Goal: Information Seeking & Learning: Learn about a topic

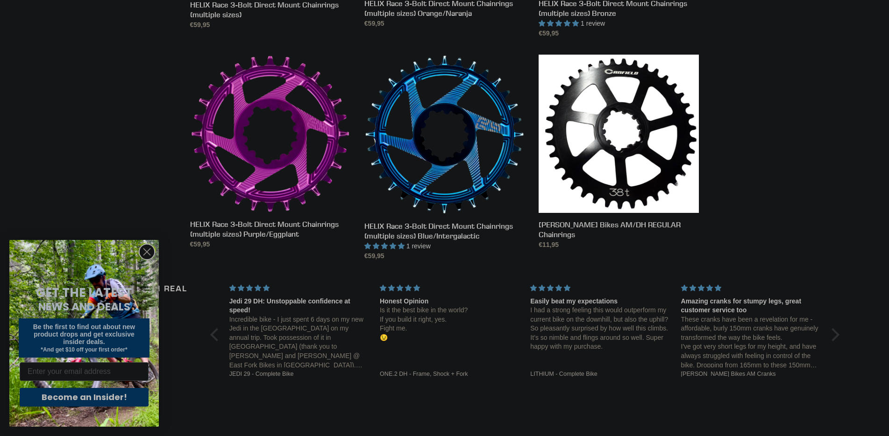
scroll to position [654, 0]
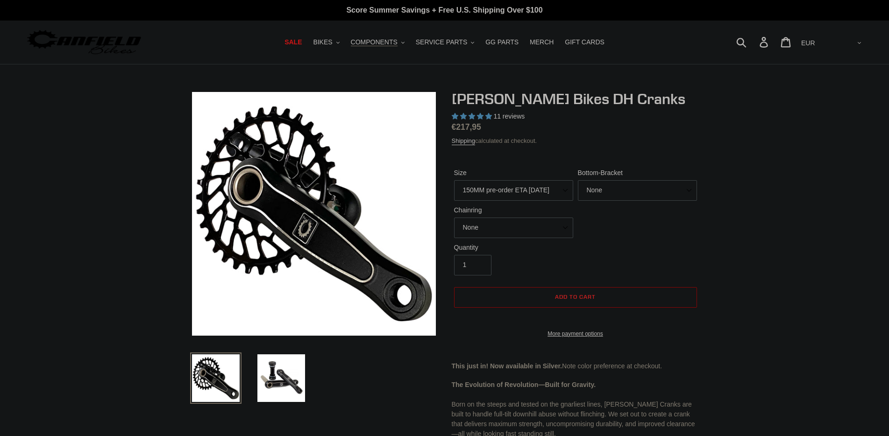
select select "highest-rating"
click at [537, 196] on select "150MM pre-order ETA [DATE] 155MM pre-order ETA [DATE] 160MM pre-order ETA [DATE…" at bounding box center [513, 190] width 119 height 21
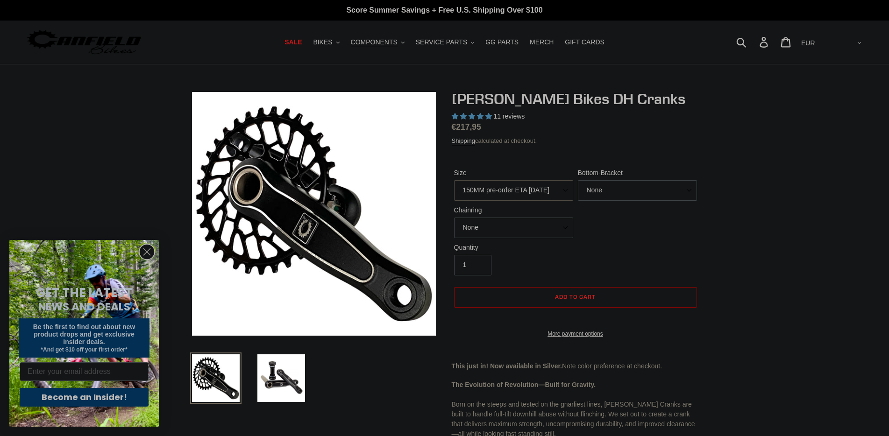
select select "155MM pre-order ETA 9/30/25"
click at [454, 180] on select "150MM pre-order ETA 9/30/25 155MM pre-order ETA 9/30/25 160MM pre-order ETA 9/3…" at bounding box center [513, 190] width 119 height 21
click at [591, 201] on select "None BSA Threaded 83mm" at bounding box center [637, 190] width 119 height 21
select select "BSA Threaded 83mm"
click at [578, 200] on select "None BSA Threaded 83mm" at bounding box center [637, 190] width 119 height 21
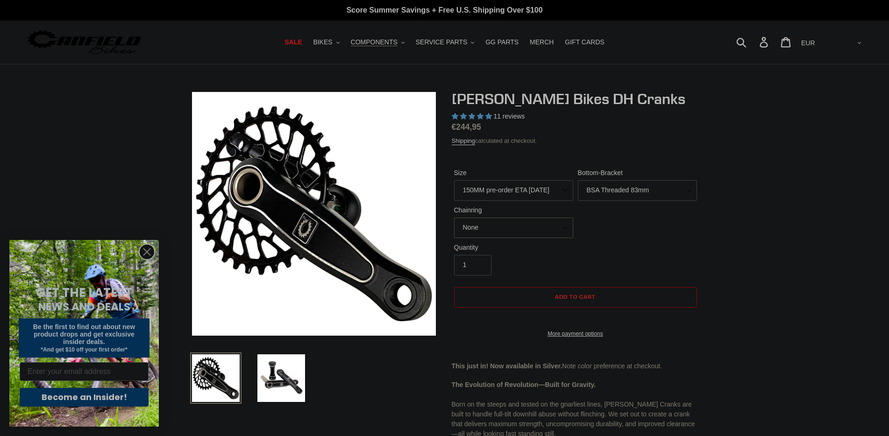
click at [491, 226] on select "None 34t Round" at bounding box center [513, 228] width 119 height 21
select select "34t Round"
click at [454, 218] on select "None 34t Round" at bounding box center [513, 228] width 119 height 21
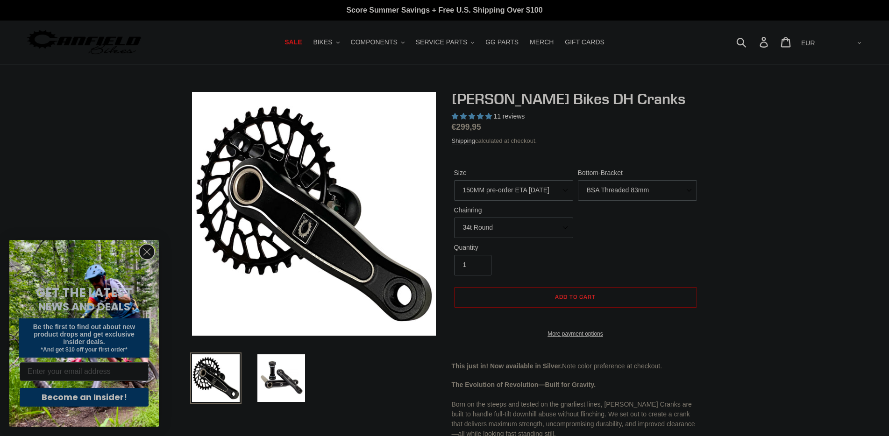
click at [685, 170] on label "Bottom-Bracket" at bounding box center [637, 173] width 119 height 10
click at [685, 180] on select "None BSA Threaded 83mm" at bounding box center [637, 190] width 119 height 21
click at [376, 42] on span "COMPONENTS" at bounding box center [374, 42] width 47 height 8
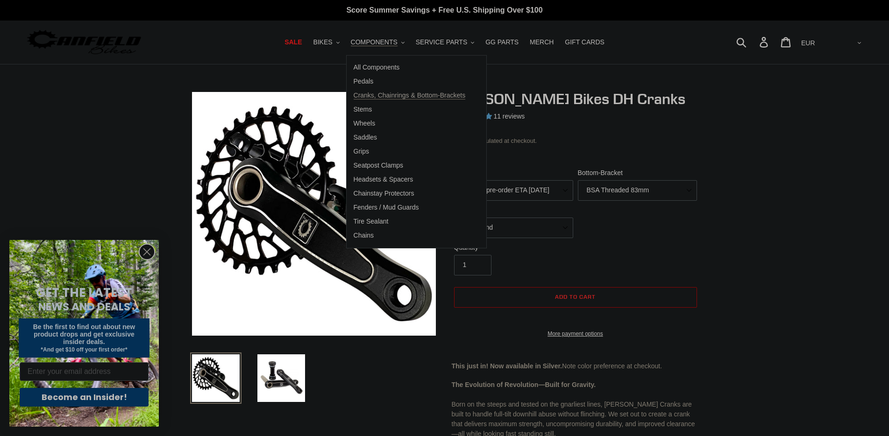
click at [365, 99] on span "Cranks, Chainrings & Bottom-Brackets" at bounding box center [410, 96] width 112 height 8
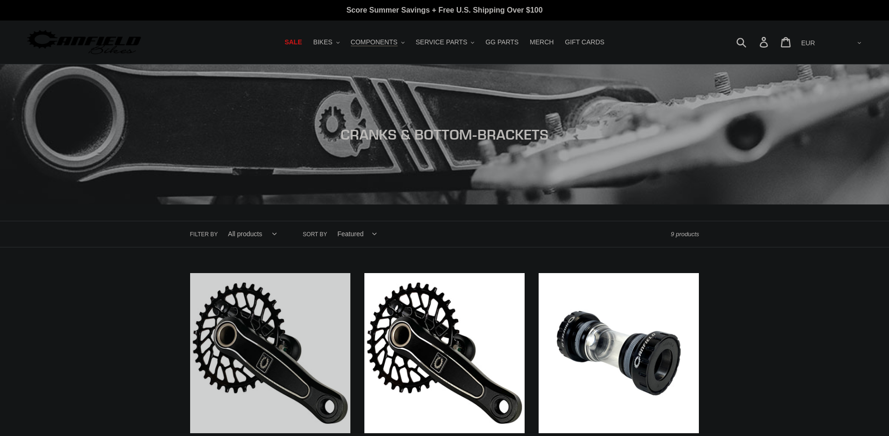
scroll to position [93, 0]
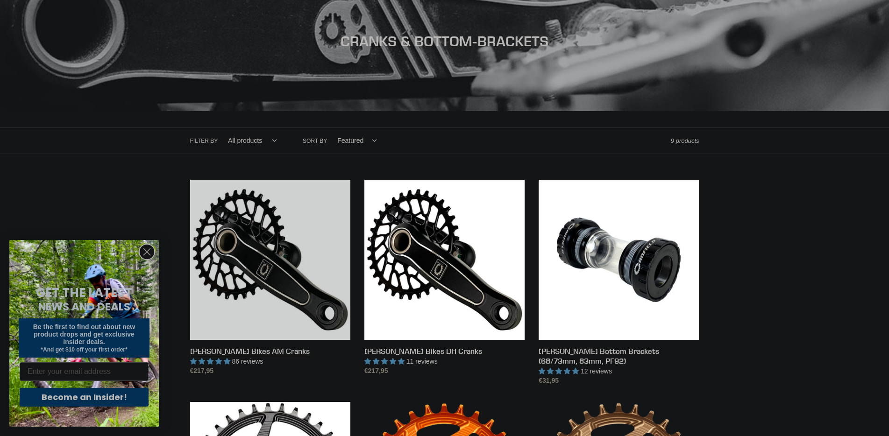
click at [227, 286] on link "Canfield Bikes AM Cranks" at bounding box center [270, 278] width 160 height 197
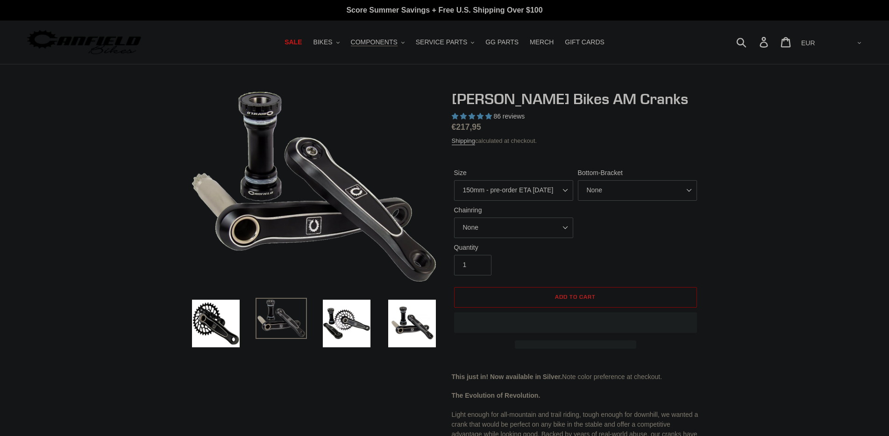
select select "155mm - pre-order ETA 9/30/25"
click at [454, 180] on select "150mm - pre-order ETA 9/30/25 155mm - pre-order ETA 9/30/25 160mm - pre-order E…" at bounding box center [513, 190] width 119 height 21
select select "highest-rating"
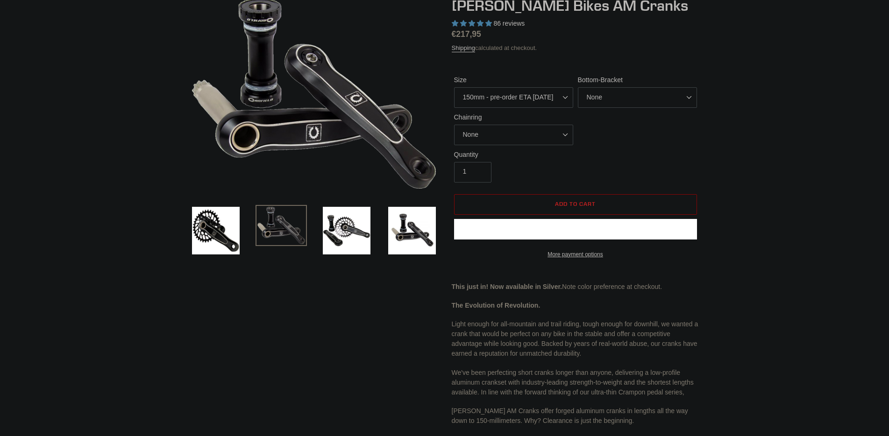
scroll to position [93, 0]
click at [602, 88] on select "None BSA Threaded 68/73mm Press Fit PF92" at bounding box center [637, 97] width 119 height 21
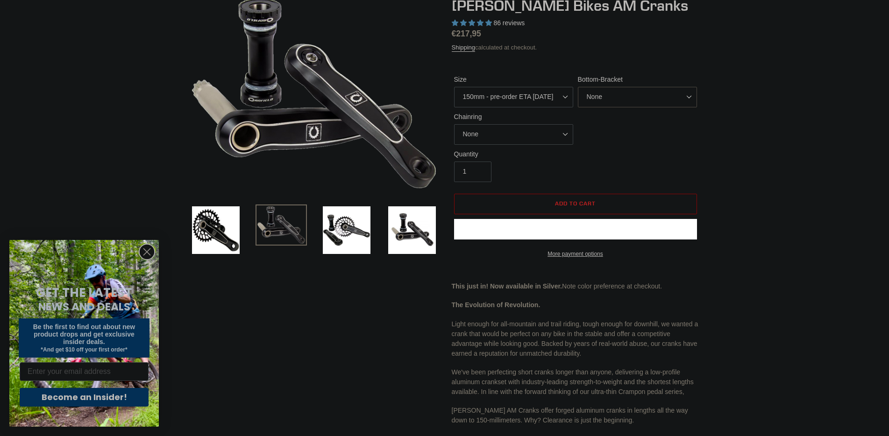
select select "BSA Threaded 68/73mm"
click at [578, 87] on select "None BSA Threaded 68/73mm Press Fit PF92" at bounding box center [637, 97] width 119 height 21
click at [464, 135] on select "None 30t Round (Boost 148) 30t Oval (Boost 148) 32t Round (Boost 148) 32t Oval …" at bounding box center [513, 134] width 119 height 21
click at [454, 124] on select "None 30t Round (Boost 148) 30t Oval (Boost 148) 32t Round (Boost 148) 32t Oval …" at bounding box center [513, 134] width 119 height 21
click at [549, 145] on select "None 30t Round (Boost 148) 30t Oval (Boost 148) 32t Round (Boost 148) 32t Oval …" at bounding box center [513, 134] width 119 height 21
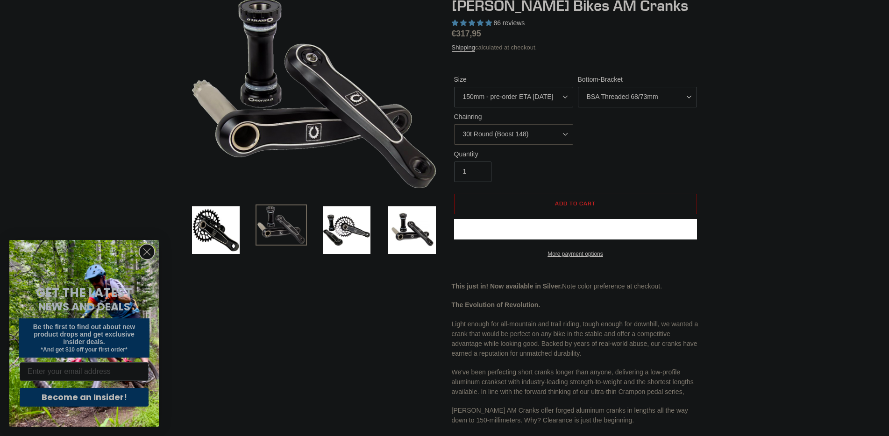
select select "None"
click at [454, 144] on select "None 30t Round (Boost 148) 30t Oval (Boost 148) 32t Round (Boost 148) 32t Oval …" at bounding box center [513, 134] width 119 height 21
click at [681, 171] on div "Quantity 1" at bounding box center [576, 167] width 248 height 37
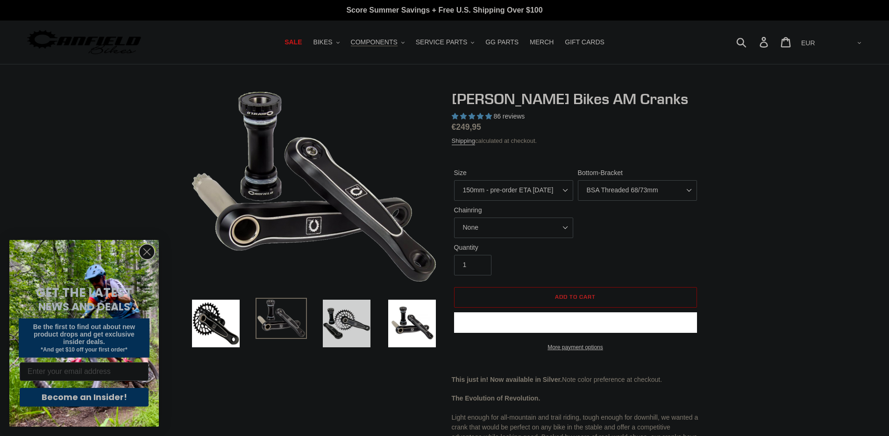
click at [334, 315] on img at bounding box center [346, 323] width 51 height 51
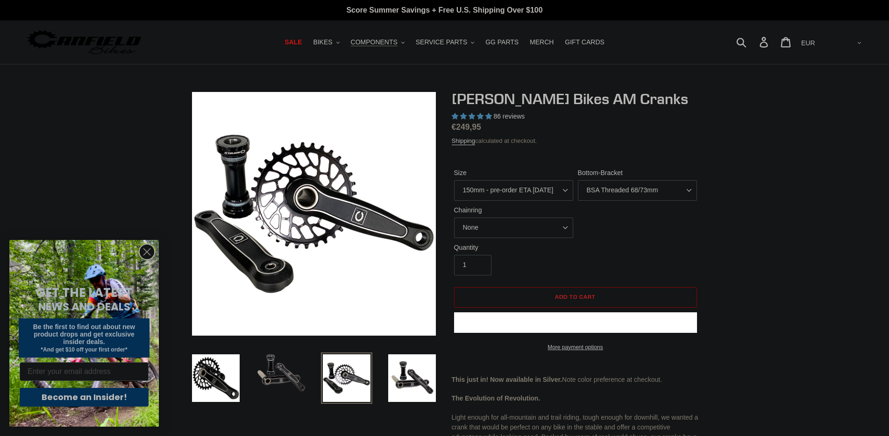
click at [667, 227] on div "Size 150mm - pre-order ETA 9/30/25 155mm - pre-order ETA 9/30/25 160mm - pre-or…" at bounding box center [576, 205] width 248 height 75
click at [636, 187] on select "None BSA Threaded 68/73mm Press Fit PF92" at bounding box center [637, 190] width 119 height 21
select select "None"
click at [578, 180] on select "None BSA Threaded 68/73mm Press Fit PF92" at bounding box center [637, 190] width 119 height 21
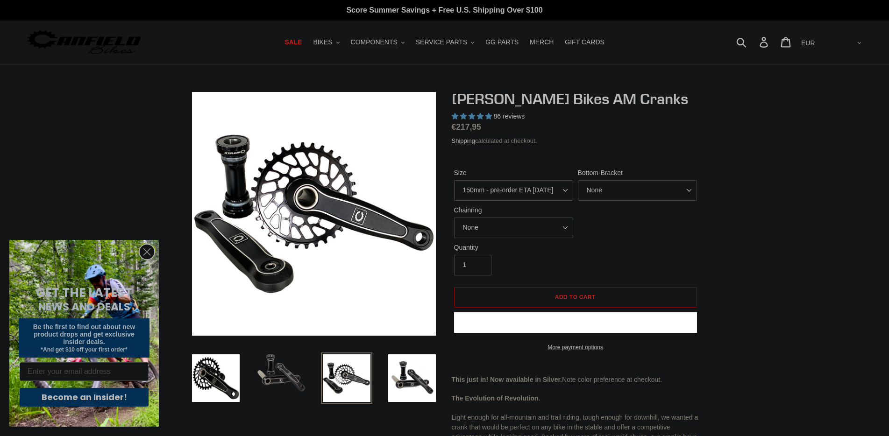
click at [545, 194] on select "150mm - pre-order ETA 9/30/25 155mm - pre-order ETA 9/30/25 160mm - pre-order E…" at bounding box center [513, 190] width 119 height 21
click at [659, 138] on div "Shipping calculated at checkout." at bounding box center [576, 140] width 248 height 9
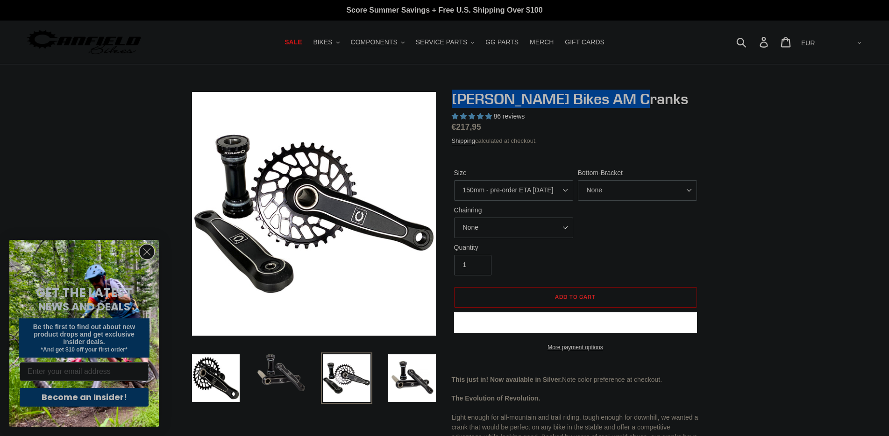
drag, startPoint x: 628, startPoint y: 98, endPoint x: 454, endPoint y: 104, distance: 174.3
click at [454, 104] on h1 "Canfield Bikes AM Cranks" at bounding box center [576, 99] width 248 height 18
copy h1 "Canfield Bikes AM Cranks"
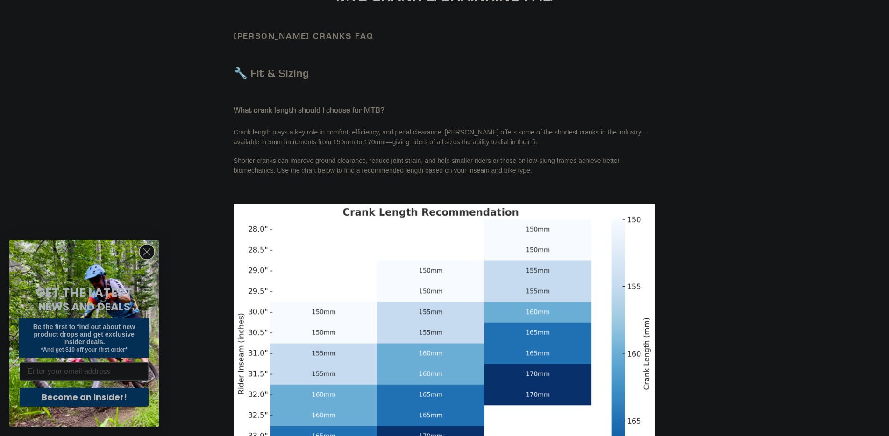
scroll to position [140, 0]
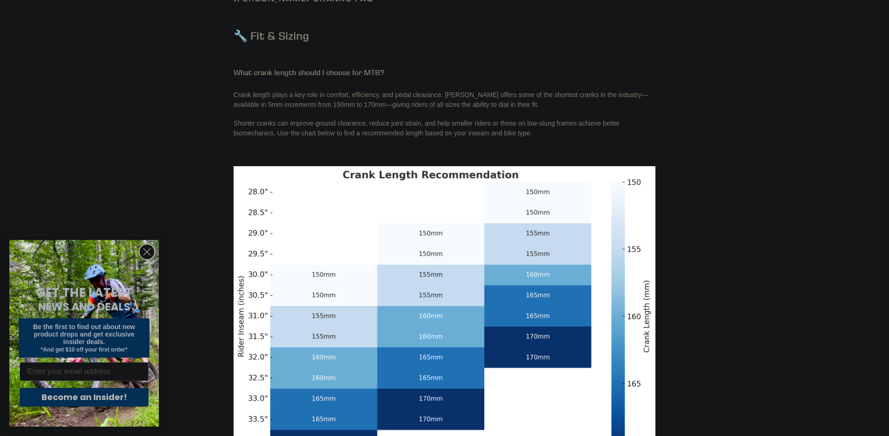
drag, startPoint x: 718, startPoint y: 227, endPoint x: 724, endPoint y: 224, distance: 6.3
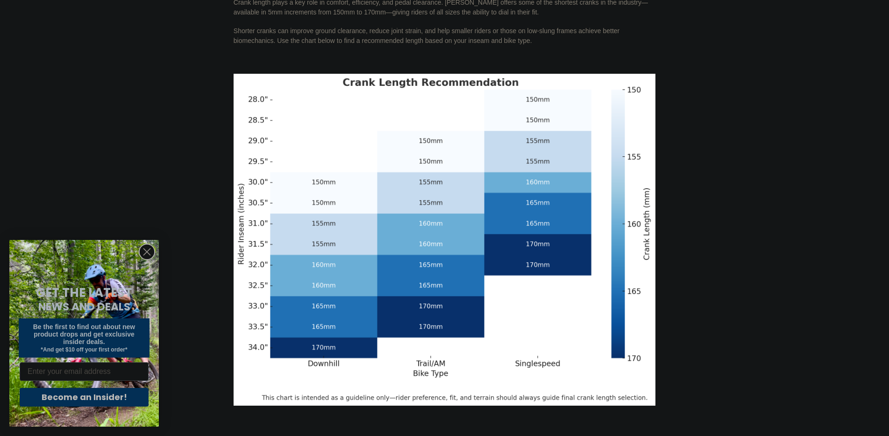
scroll to position [234, 0]
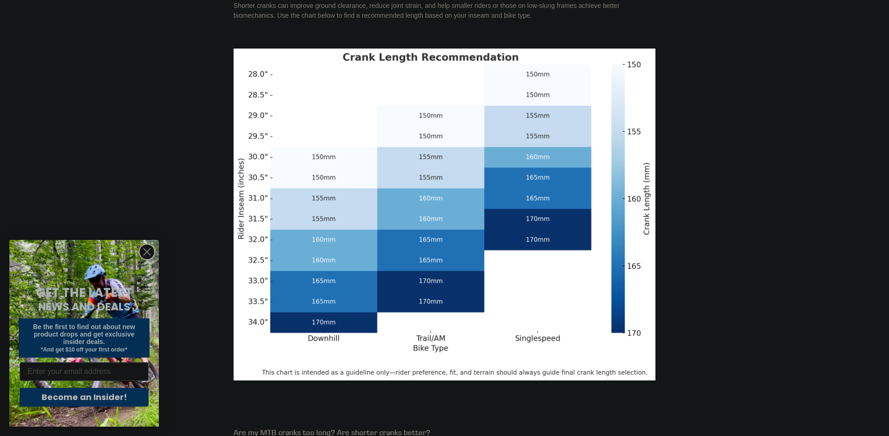
scroll to position [280, 0]
